Goal: Task Accomplishment & Management: Use online tool/utility

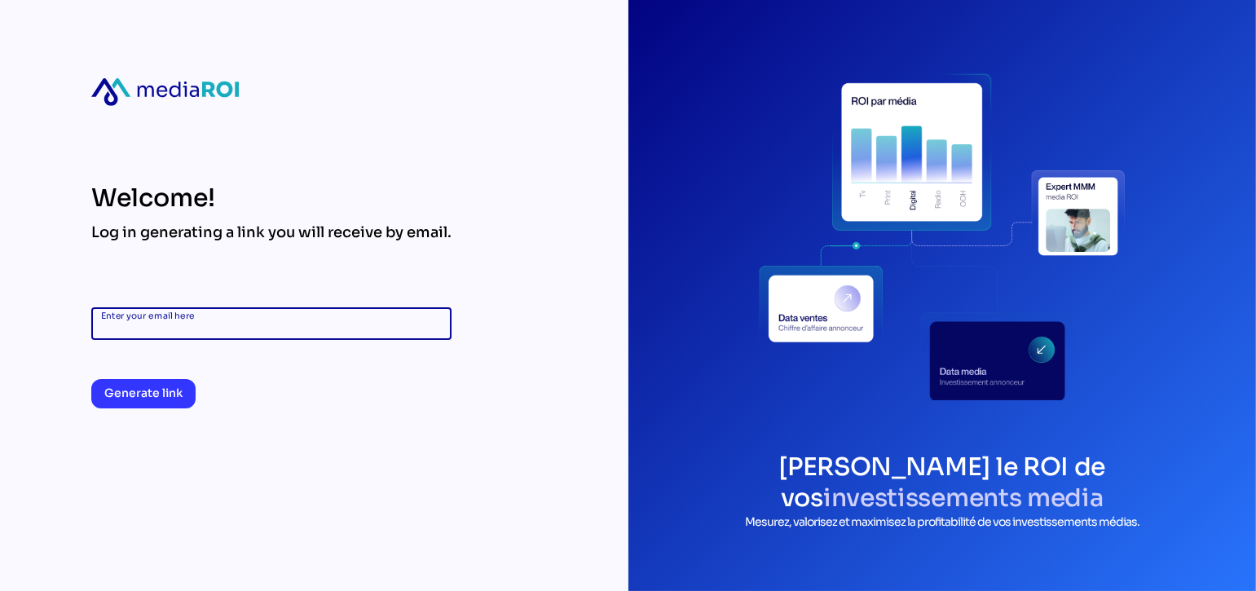
click at [251, 314] on input "Enter your email here" at bounding box center [271, 323] width 341 height 33
drag, startPoint x: 251, startPoint y: 314, endPoint x: 266, endPoint y: 233, distance: 82.0
click at [251, 314] on input "Enter your email here" at bounding box center [271, 323] width 341 height 33
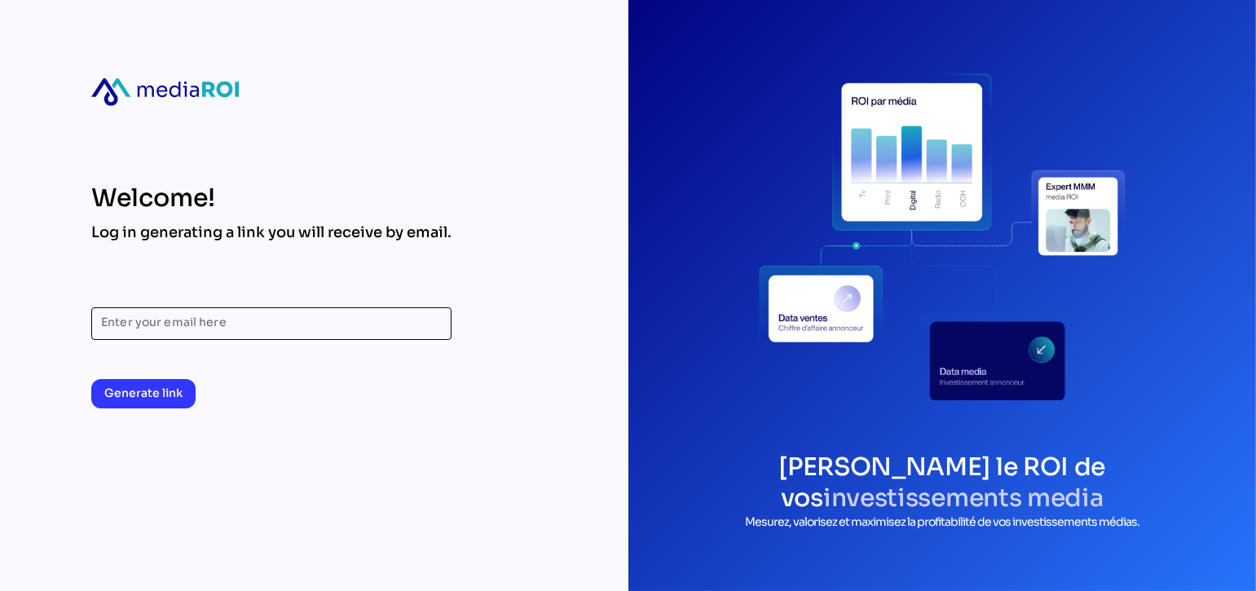
click at [288, 309] on input "Enter your email here" at bounding box center [271, 323] width 341 height 33
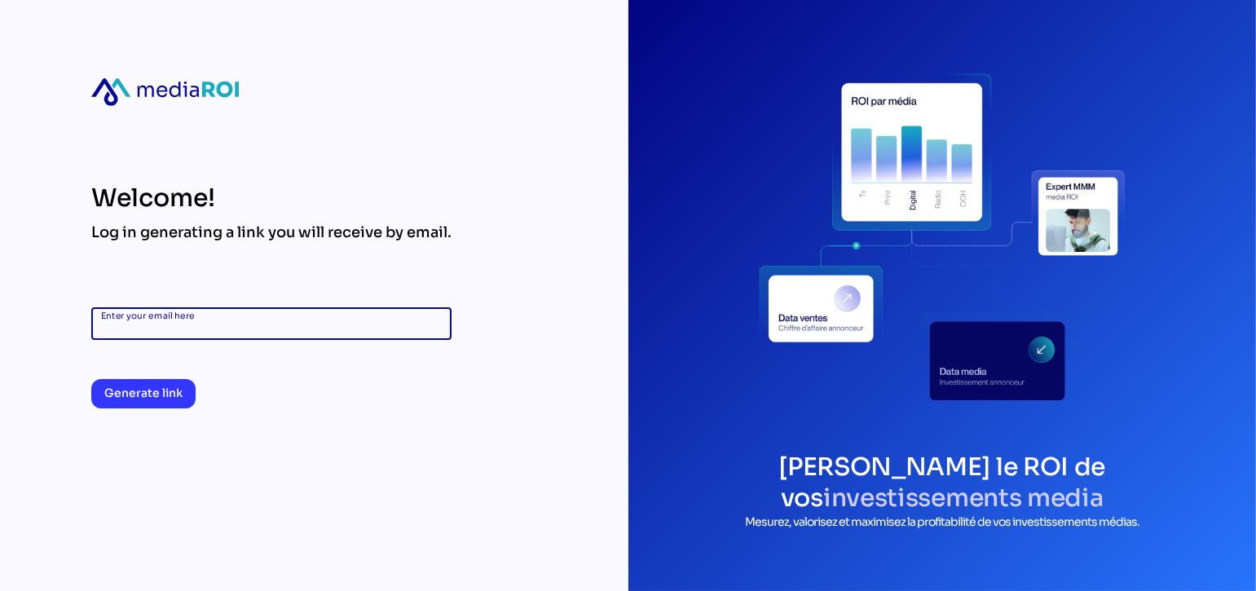
click at [196, 328] on input "Enter your email here" at bounding box center [271, 323] width 341 height 33
type input "**********"
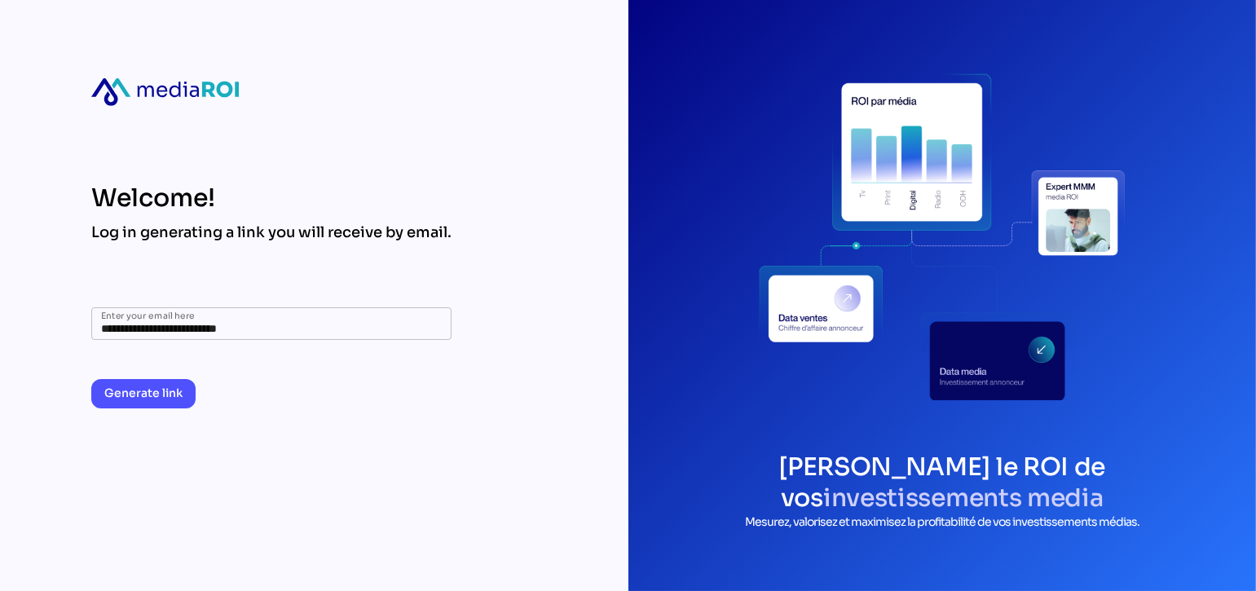
click at [148, 387] on span "Generate link" at bounding box center [143, 393] width 78 height 20
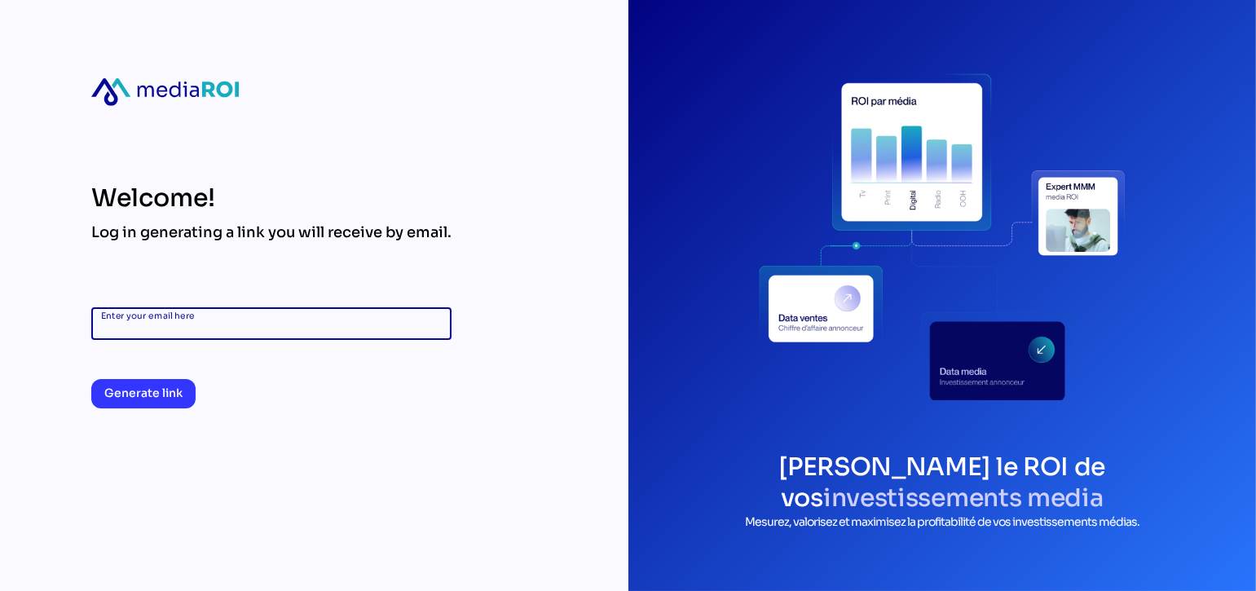
click at [370, 336] on input "Enter your email here" at bounding box center [271, 323] width 341 height 33
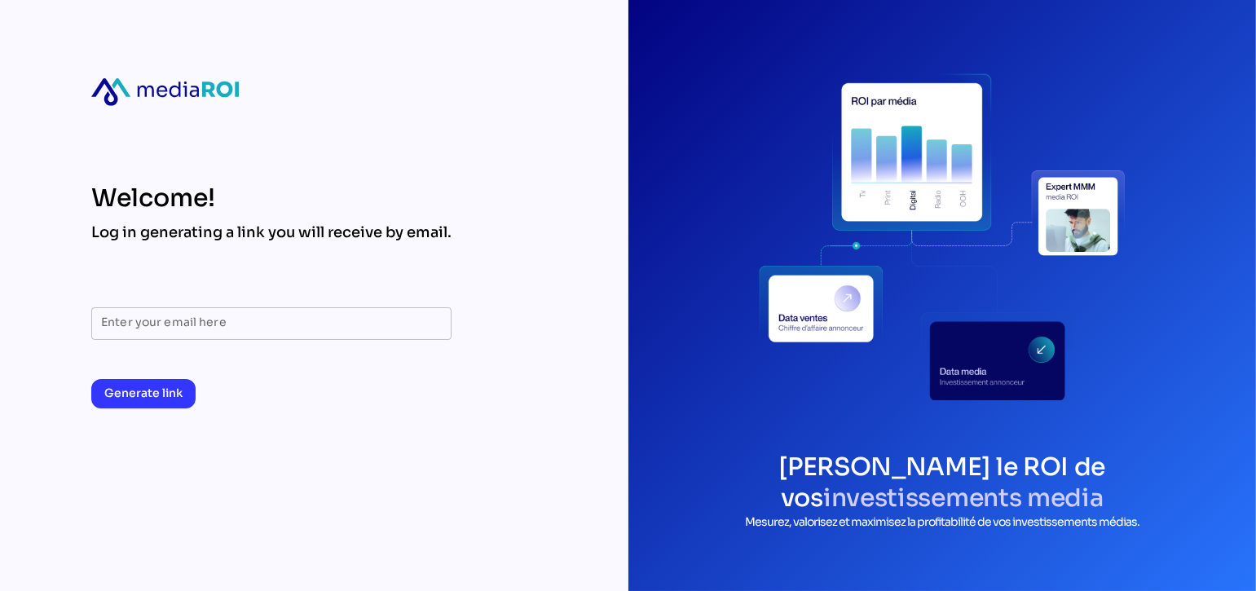
click at [397, 189] on div "Welcome!" at bounding box center [271, 197] width 360 height 29
